Goal: Task Accomplishment & Management: Complete application form

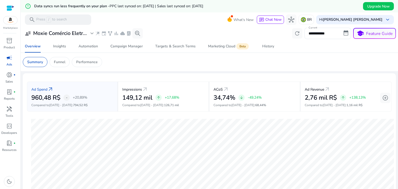
click at [277, 66] on app-sa-custom-tab "Summary Funnel Performance" at bounding box center [209, 62] width 373 height 10
click at [63, 48] on div "Insights" at bounding box center [59, 47] width 13 height 4
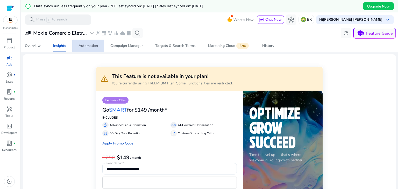
click at [94, 45] on div "Automation" at bounding box center [87, 46] width 19 height 4
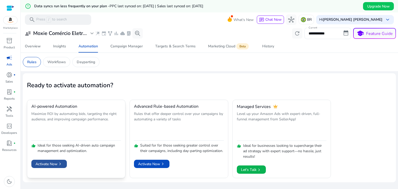
click at [59, 162] on span "chevron_right" at bounding box center [59, 163] width 5 height 5
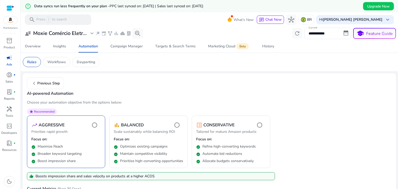
scroll to position [47, 0]
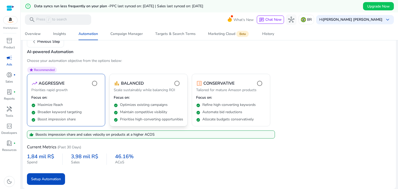
click at [163, 88] on p "Scale sustainably while balancing ROI" at bounding box center [148, 91] width 69 height 6
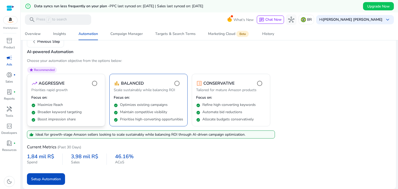
click at [83, 107] on div "check_circle Broaden keyword targeting" at bounding box center [65, 110] width 69 height 7
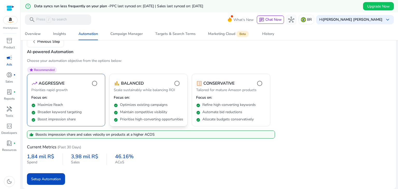
click at [153, 100] on div "check_circle Optimizes existing campaigns" at bounding box center [148, 103] width 69 height 7
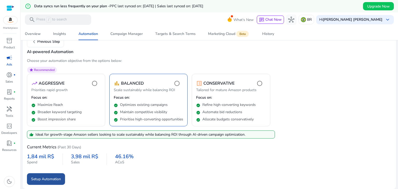
click at [61, 177] on span "submit" at bounding box center [46, 179] width 38 height 12
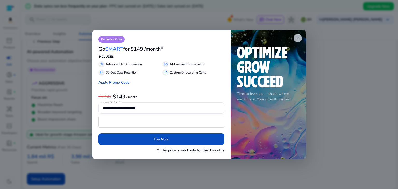
click at [297, 41] on app-icon "close" at bounding box center [297, 38] width 8 height 8
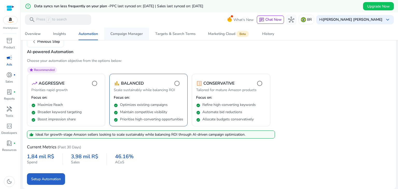
click at [134, 39] on span "Campaign Manager" at bounding box center [126, 34] width 32 height 12
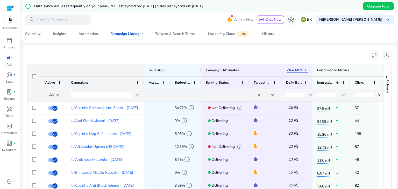
drag, startPoint x: 394, startPoint y: 96, endPoint x: 395, endPoint y: 103, distance: 6.2
click at [395, 103] on mat-sidenav-content "**********" at bounding box center [209, 94] width 377 height 189
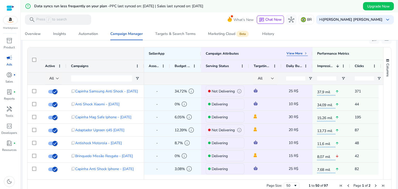
scroll to position [207, 0]
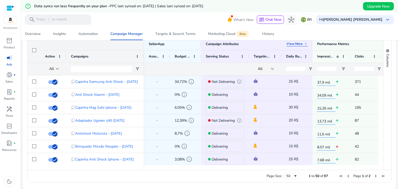
drag, startPoint x: 274, startPoint y: 170, endPoint x: 284, endPoint y: 168, distance: 10.1
click at [284, 168] on div "Drag here to set row groups Drag here to set column labels Campaign Attributes …" at bounding box center [209, 110] width 364 height 145
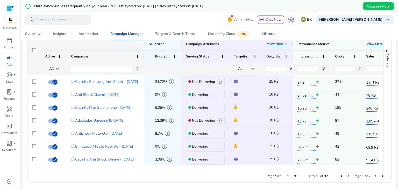
scroll to position [0, 0]
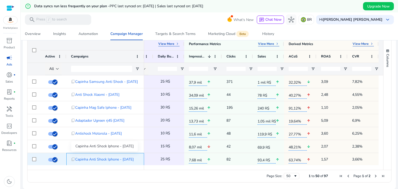
click at [111, 158] on span "Capinha Anti Shock Iphone - [DATE]" at bounding box center [104, 159] width 59 height 11
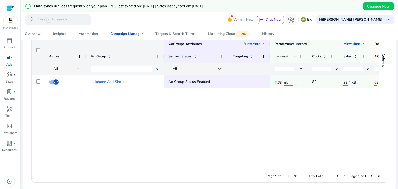
drag, startPoint x: 244, startPoint y: 167, endPoint x: 334, endPoint y: 160, distance: 89.6
click at [334, 160] on div "AdGroups Attributes View More keyboard_arrow_right Active Ad Group All" at bounding box center [205, 104] width 347 height 132
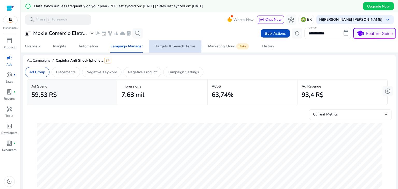
click at [168, 47] on div "Targets & Search Terms" at bounding box center [175, 47] width 40 height 4
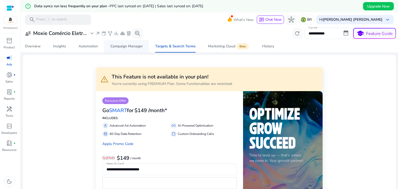
click at [128, 50] on span "Campaign Manager" at bounding box center [126, 46] width 32 height 12
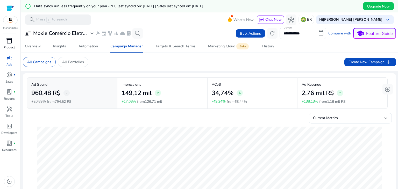
click at [7, 48] on p "Product" at bounding box center [9, 47] width 11 height 5
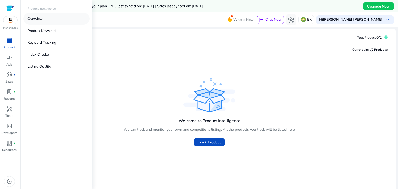
click at [43, 22] on link "Overview" at bounding box center [56, 19] width 66 height 12
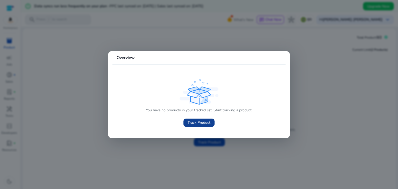
click at [196, 125] on span "Track Product" at bounding box center [198, 122] width 23 height 5
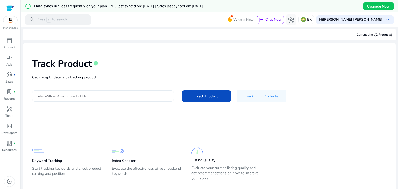
click at [103, 97] on input "Enter ASIN or Amazon product URL" at bounding box center [102, 96] width 133 height 6
click at [106, 97] on input "Enter ASIN or Amazon product URL" at bounding box center [102, 96] width 133 height 6
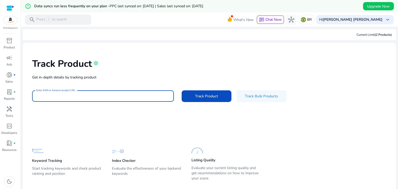
paste input "**********"
type input "**********"
click at [190, 95] on span at bounding box center [207, 96] width 50 height 12
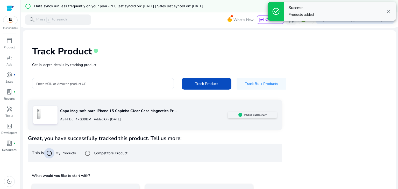
scroll to position [50, 0]
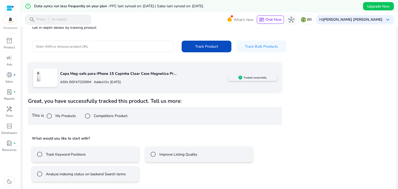
click at [62, 155] on label "Track Keyword Positions" at bounding box center [65, 154] width 41 height 5
click at [172, 150] on div "Improve Listing Quality" at bounding box center [172, 154] width 49 height 10
click at [97, 156] on mat-radio-button "Track Keyword Positions" at bounding box center [85, 155] width 107 height 16
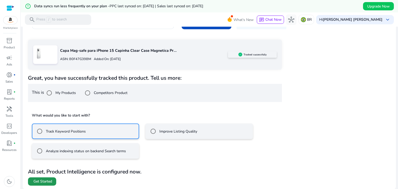
click at [40, 179] on span "Get Started" at bounding box center [42, 181] width 19 height 5
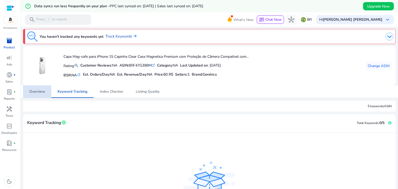
click at [34, 86] on span "Overview" at bounding box center [37, 91] width 16 height 12
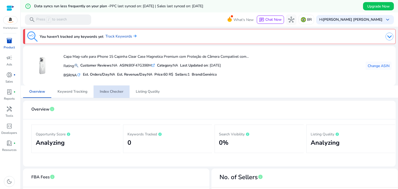
click at [117, 93] on span "Index Checker" at bounding box center [112, 92] width 24 height 4
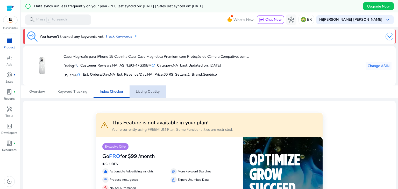
click at [138, 91] on span "Listing Quality" at bounding box center [148, 92] width 24 height 4
click at [148, 91] on span "Listing Quality" at bounding box center [148, 92] width 24 height 4
click at [5, 65] on link "campaign Ads" at bounding box center [9, 62] width 18 height 17
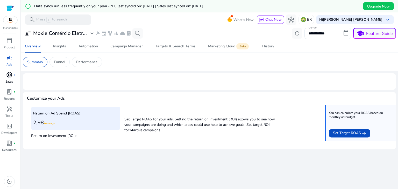
click at [9, 77] on span "donut_small" at bounding box center [9, 75] width 6 height 6
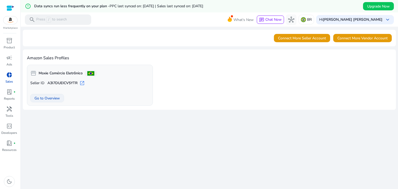
click at [47, 102] on span at bounding box center [47, 98] width 33 height 12
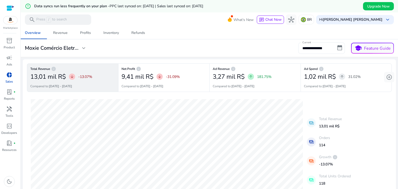
click at [325, 48] on input "**********" at bounding box center [321, 47] width 47 height 11
select select "*"
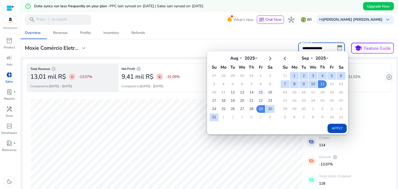
click at [258, 93] on td "15" at bounding box center [260, 93] width 9 height 8
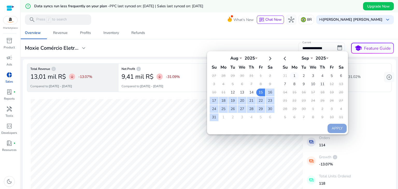
click at [291, 75] on td "1" at bounding box center [294, 76] width 9 height 8
click at [290, 74] on td "1" at bounding box center [294, 76] width 9 height 8
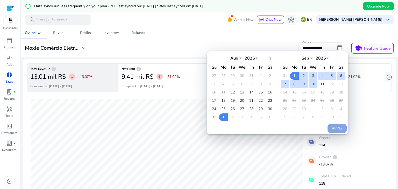
click at [318, 82] on td "11" at bounding box center [322, 84] width 9 height 8
click at [329, 127] on button "Apply" at bounding box center [336, 128] width 19 height 9
type input "**********"
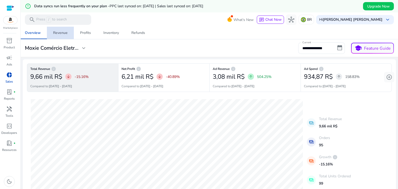
click at [62, 32] on div "Revenue" at bounding box center [60, 33] width 15 height 4
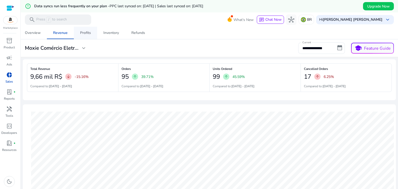
click at [85, 35] on div "Profits" at bounding box center [85, 33] width 11 height 4
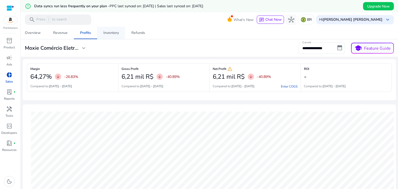
click at [115, 34] on div "Inventory" at bounding box center [111, 33] width 16 height 4
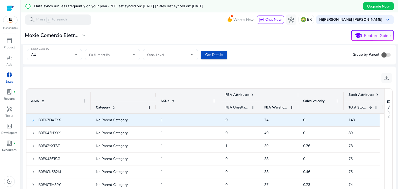
click at [32, 121] on span at bounding box center [33, 120] width 4 height 4
click at [33, 121] on span at bounding box center [33, 120] width 4 height 4
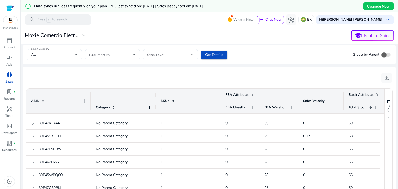
scroll to position [36, 0]
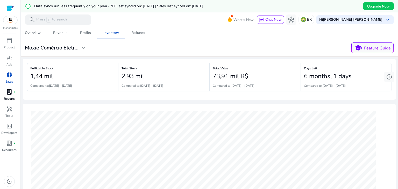
click at [8, 93] on span "lab_profile" at bounding box center [9, 92] width 6 height 6
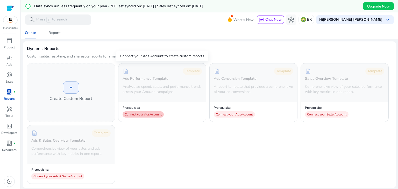
click at [142, 116] on div "Connect your Ads Account" at bounding box center [142, 114] width 41 height 6
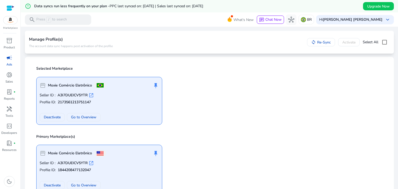
scroll to position [40, 0]
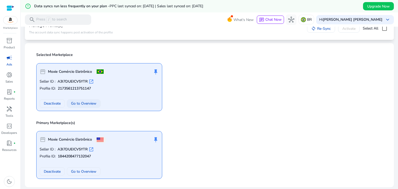
click at [86, 105] on span "Go to Overview" at bounding box center [83, 103] width 25 height 5
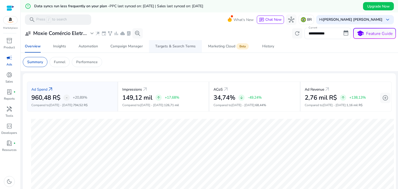
click at [170, 48] on div "Targets & Search Terms" at bounding box center [175, 47] width 40 height 4
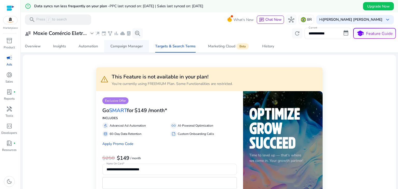
click at [130, 45] on div "Campaign Manager" at bounding box center [126, 47] width 32 height 4
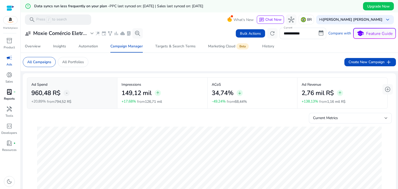
click at [11, 93] on span "lab_profile" at bounding box center [9, 92] width 6 height 6
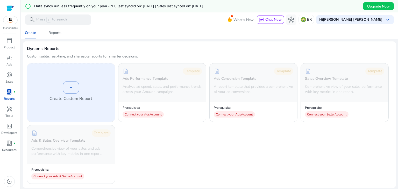
click at [68, 87] on div "+" at bounding box center [71, 88] width 16 height 12
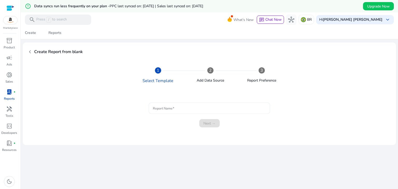
click at [184, 109] on input "Report Name" at bounding box center [209, 108] width 113 height 6
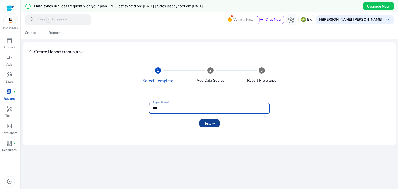
type input "***"
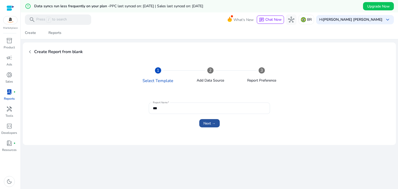
click at [204, 123] on span "Next →" at bounding box center [209, 123] width 12 height 5
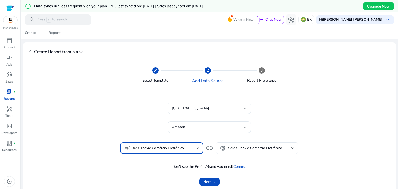
click at [196, 147] on div at bounding box center [197, 148] width 3 height 2
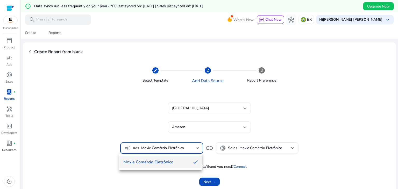
click at [196, 147] on div at bounding box center [199, 94] width 398 height 189
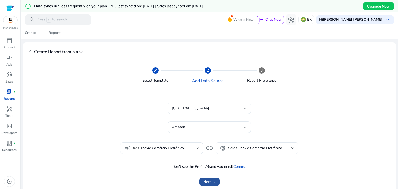
click at [214, 179] on span "submit" at bounding box center [209, 182] width 20 height 12
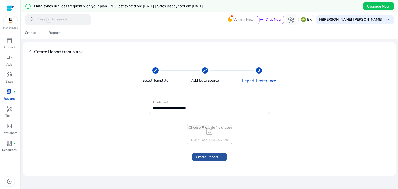
click at [214, 157] on span "Create Report →" at bounding box center [209, 156] width 27 height 5
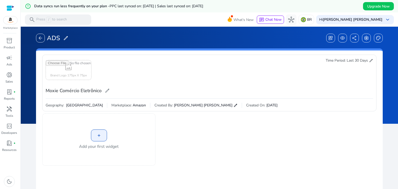
click at [102, 133] on div "+" at bounding box center [99, 135] width 16 height 12
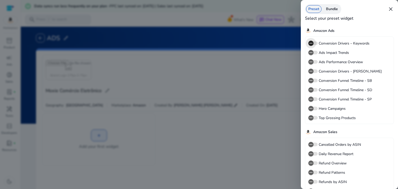
drag, startPoint x: 311, startPoint y: 43, endPoint x: 368, endPoint y: 22, distance: 61.0
click at [368, 22] on div "Preset Bundle close Select your preset widget Amazon Ads Conversion Drivers – K…" at bounding box center [349, 98] width 97 height 197
click at [312, 45] on icon "button" at bounding box center [310, 43] width 5 height 5
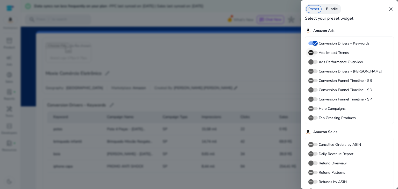
click at [312, 54] on icon "button" at bounding box center [310, 52] width 5 height 5
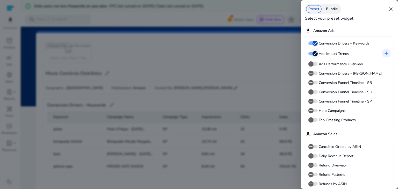
scroll to position [113, 0]
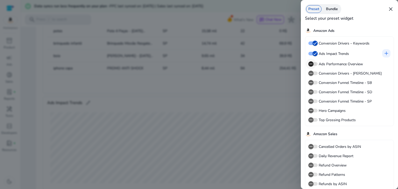
click at [311, 66] on icon "button" at bounding box center [310, 64] width 5 height 5
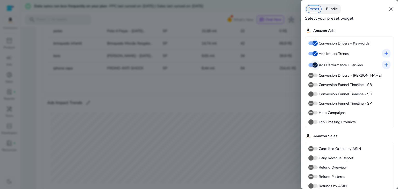
scroll to position [50, 0]
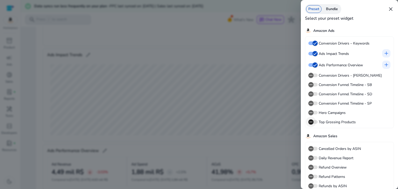
click at [316, 124] on span "button" at bounding box center [312, 122] width 9 height 4
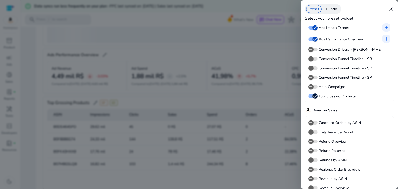
scroll to position [45, 0]
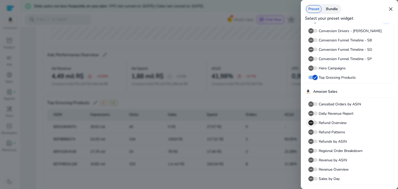
click at [313, 122] on span "button" at bounding box center [310, 122] width 5 height 5
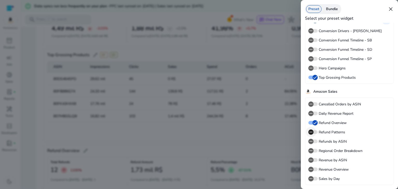
click at [317, 133] on span "button" at bounding box center [312, 132] width 9 height 4
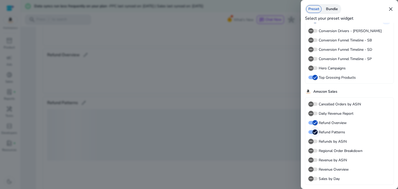
scroll to position [113, 0]
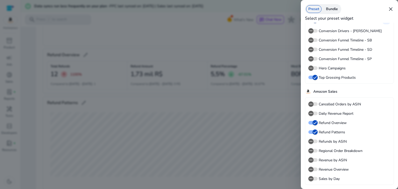
click at [278, 151] on div at bounding box center [199, 94] width 398 height 189
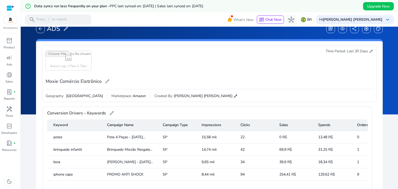
scroll to position [35, 0]
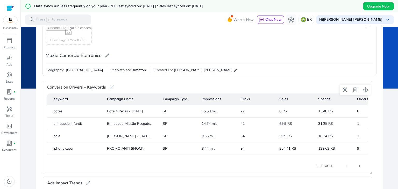
click at [282, 97] on mat-header-cell "Sales" at bounding box center [294, 99] width 39 height 12
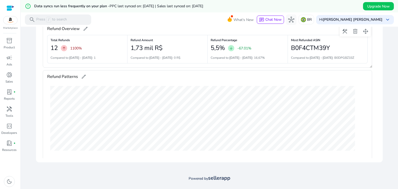
scroll to position [290, 0]
